Goal: Navigation & Orientation: Find specific page/section

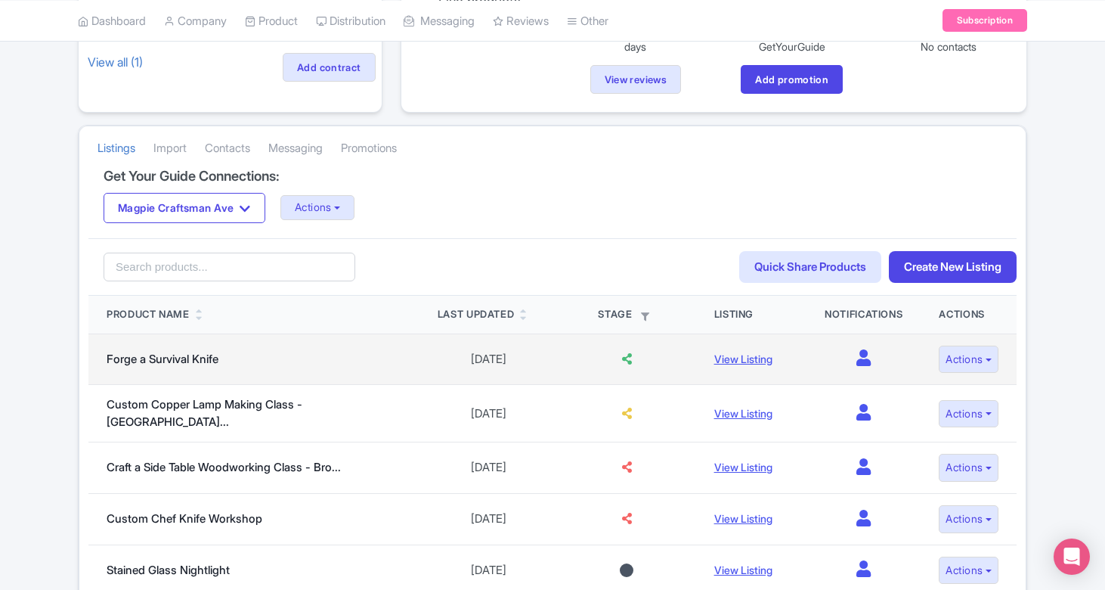
scroll to position [72, 0]
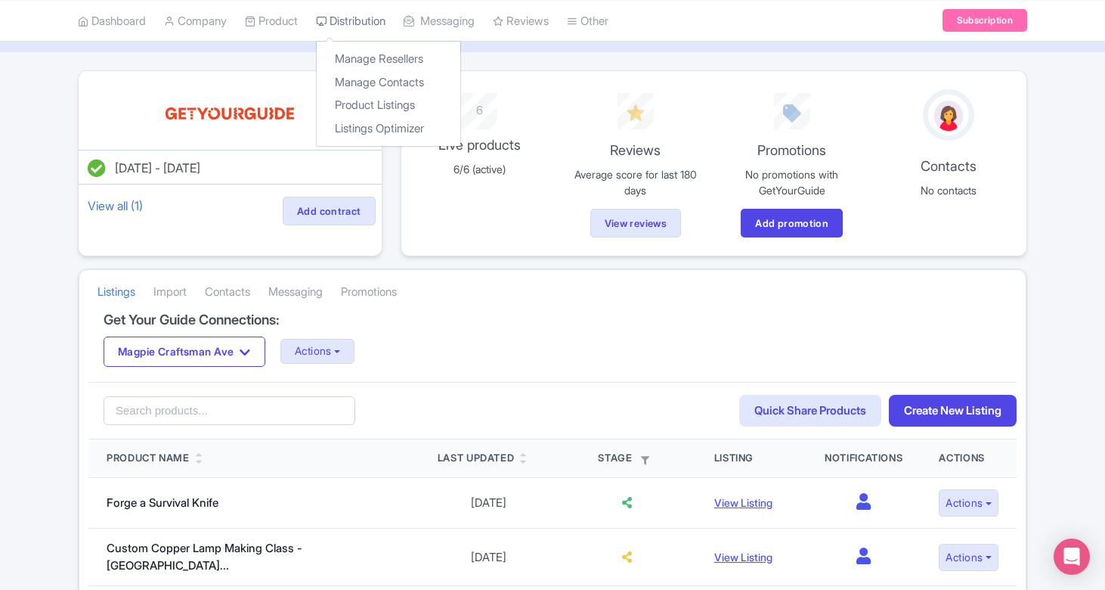
click at [361, 23] on link "Distribution" at bounding box center [351, 21] width 70 height 42
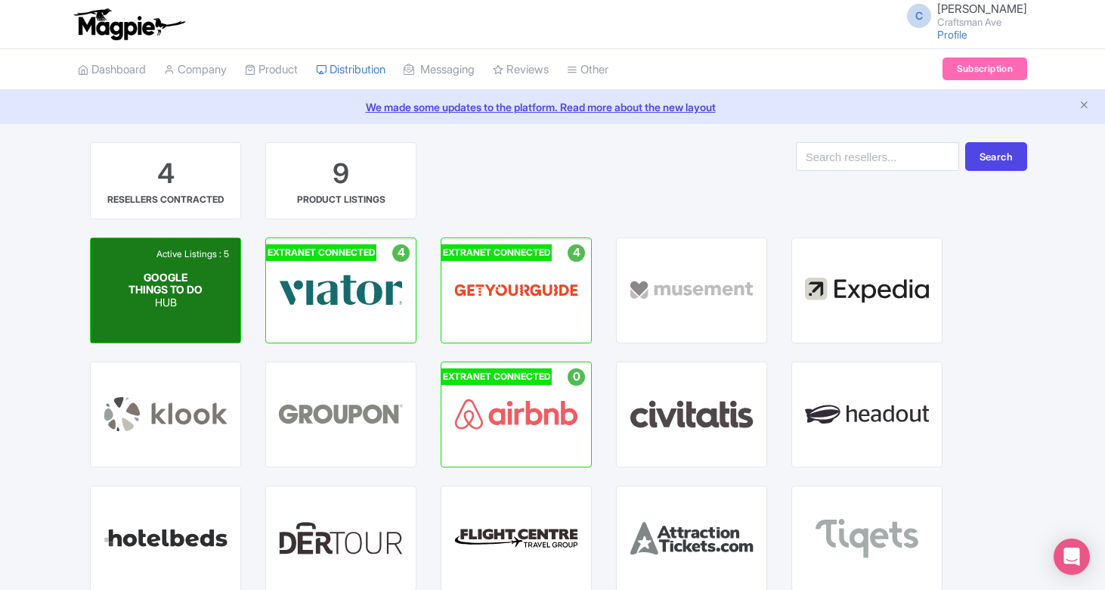
click at [176, 303] on p "HUB" at bounding box center [165, 302] width 75 height 13
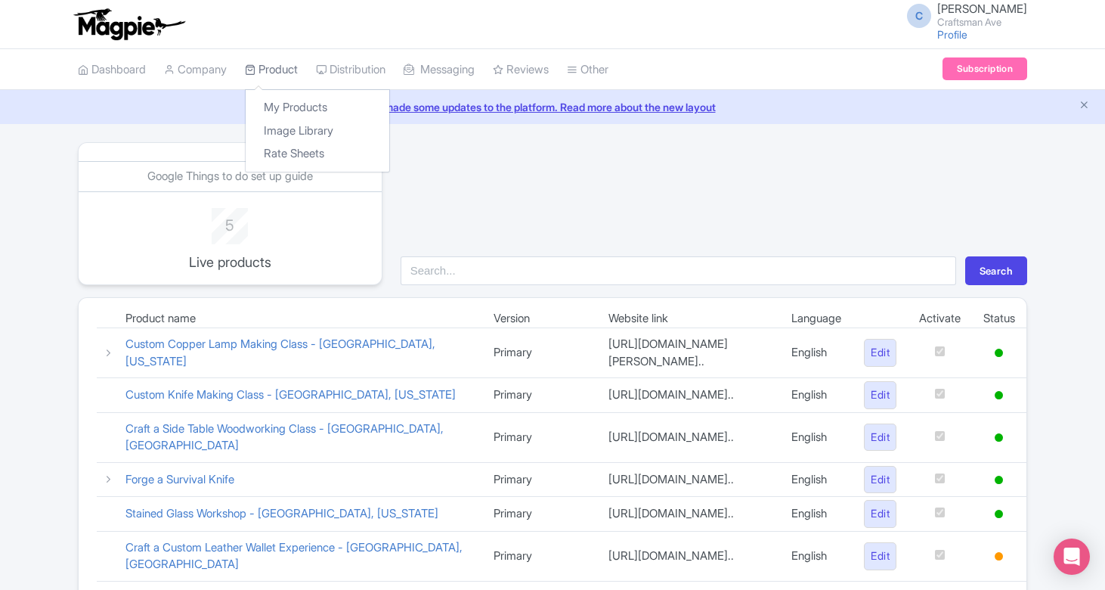
click at [287, 57] on link "Product" at bounding box center [271, 70] width 53 height 42
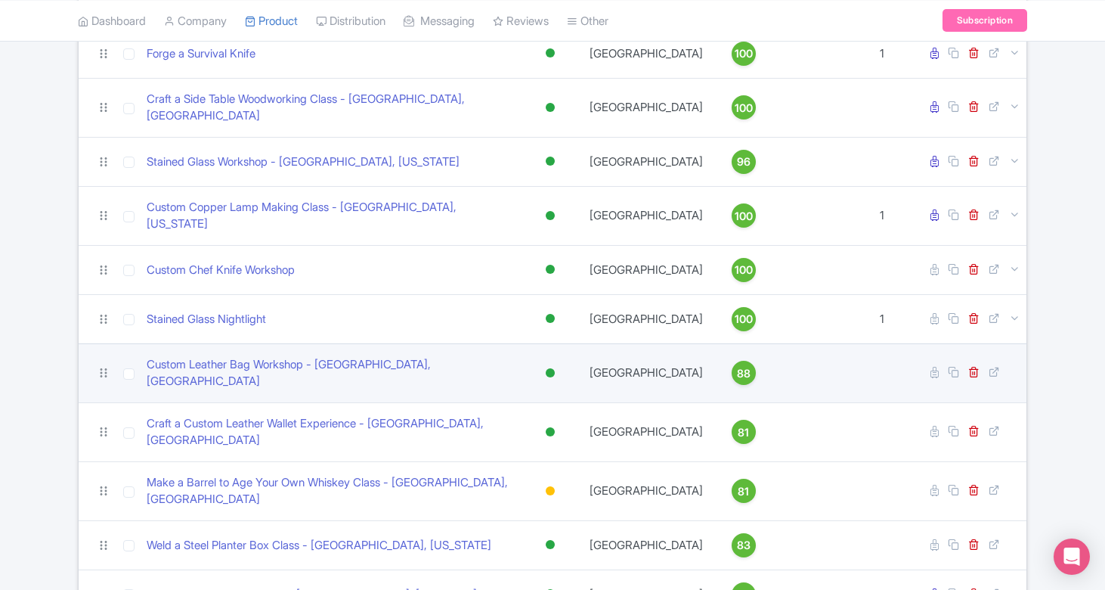
scroll to position [203, 0]
